Goal: Transaction & Acquisition: Book appointment/travel/reservation

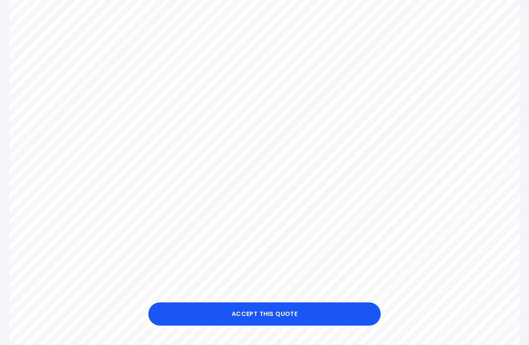
scroll to position [184, 0]
click at [281, 310] on button "Accept this Quote" at bounding box center [264, 313] width 232 height 23
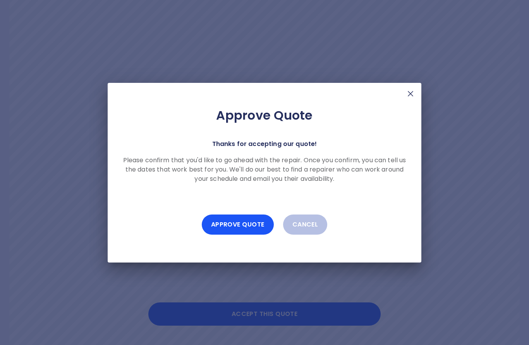
click at [251, 224] on button "Approve Quote" at bounding box center [238, 224] width 72 height 20
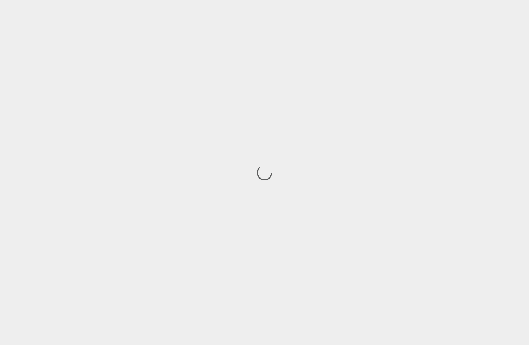
scroll to position [34, 0]
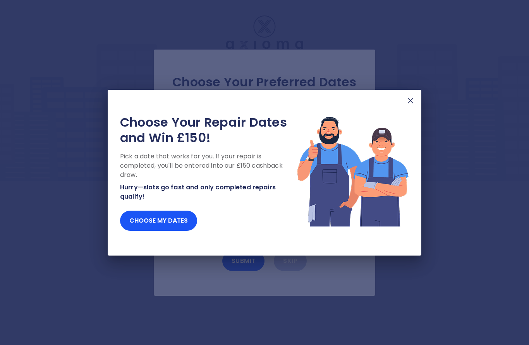
click at [173, 215] on button "Choose my dates" at bounding box center [158, 221] width 77 height 20
click at [174, 218] on button "Choose my dates" at bounding box center [158, 221] width 77 height 20
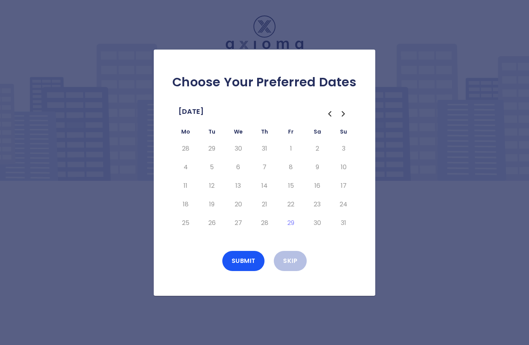
click at [345, 109] on icon "Go to the Next Month" at bounding box center [343, 113] width 9 height 9
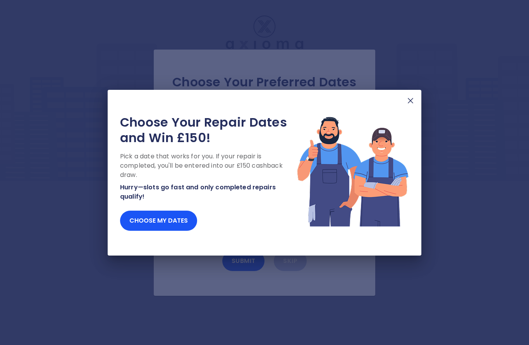
click at [414, 97] on img at bounding box center [410, 100] width 9 height 9
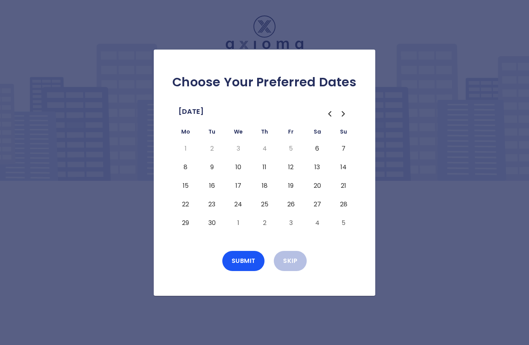
click at [295, 161] on button "12" at bounding box center [291, 167] width 14 height 12
click at [251, 251] on button "Submit" at bounding box center [243, 261] width 43 height 20
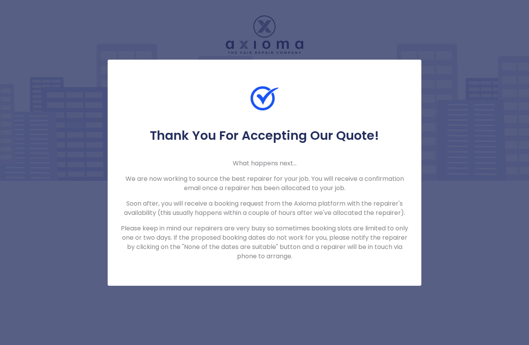
click at [482, 135] on div "Thank You For Accepting Our Quote! What happens next... We are now working to s…" at bounding box center [264, 172] width 529 height 345
click at [459, 221] on div "Thank You For Accepting Our Quote! What happens next... We are now working to s…" at bounding box center [264, 172] width 529 height 345
